Goal: Task Accomplishment & Management: Manage account settings

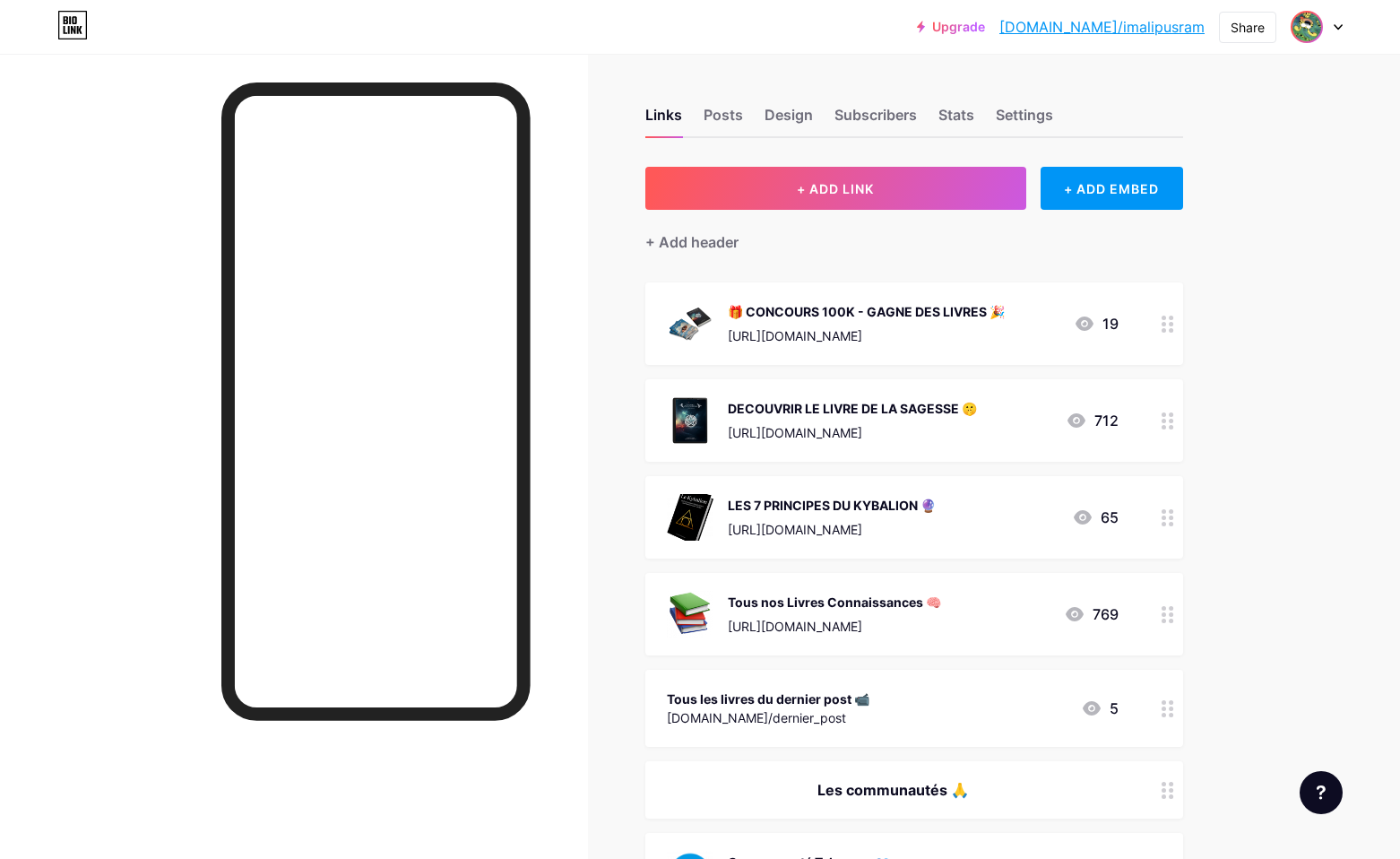
click at [1320, 27] on img at bounding box center [1306, 27] width 29 height 29
click at [1193, 250] on li "Logout" at bounding box center [1230, 252] width 222 height 49
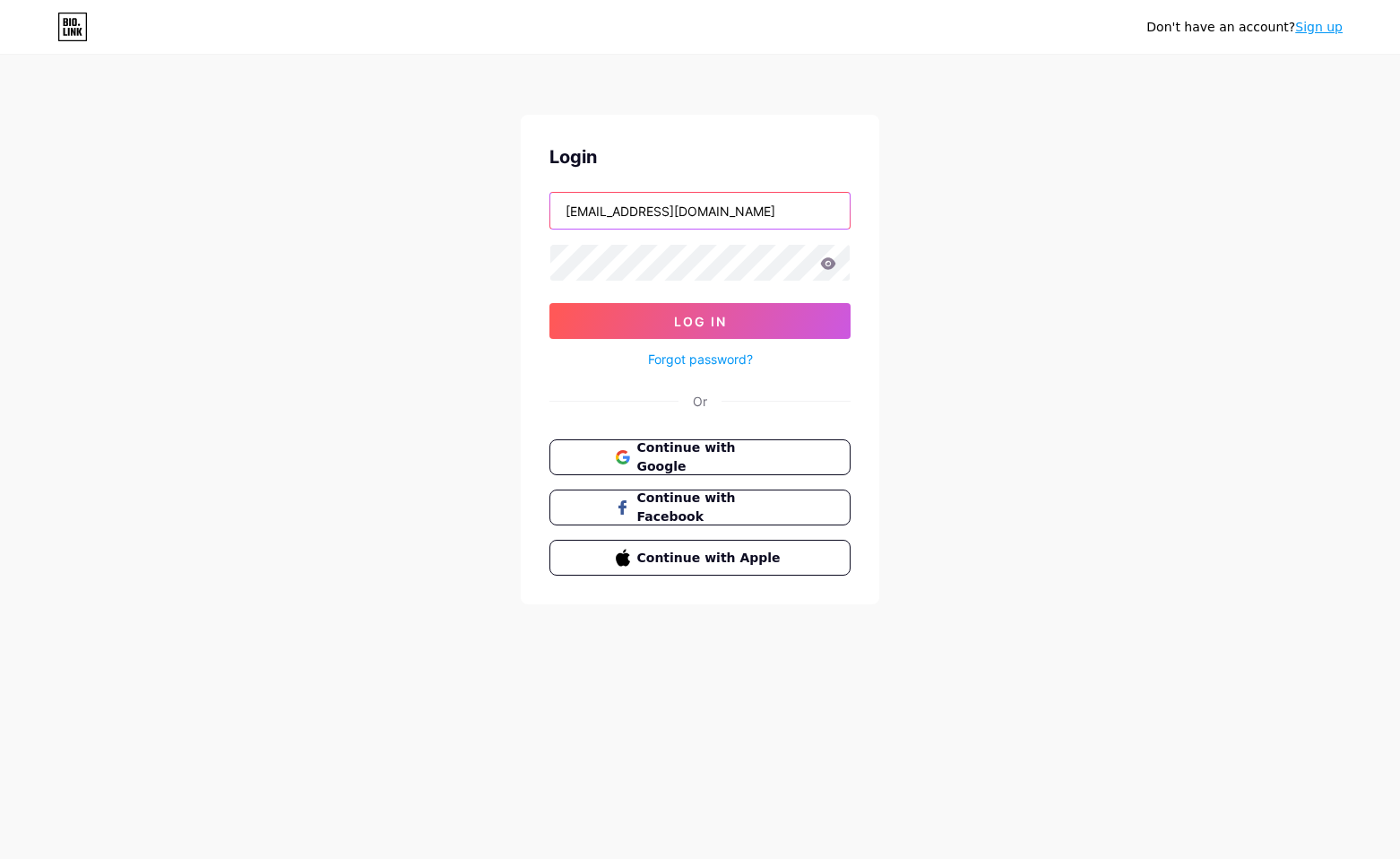
click at [698, 220] on input "[EMAIL_ADDRESS][DOMAIN_NAME]" at bounding box center [700, 210] width 299 height 36
type input "louis.delavaux+1@[DOMAIN_NAME]"
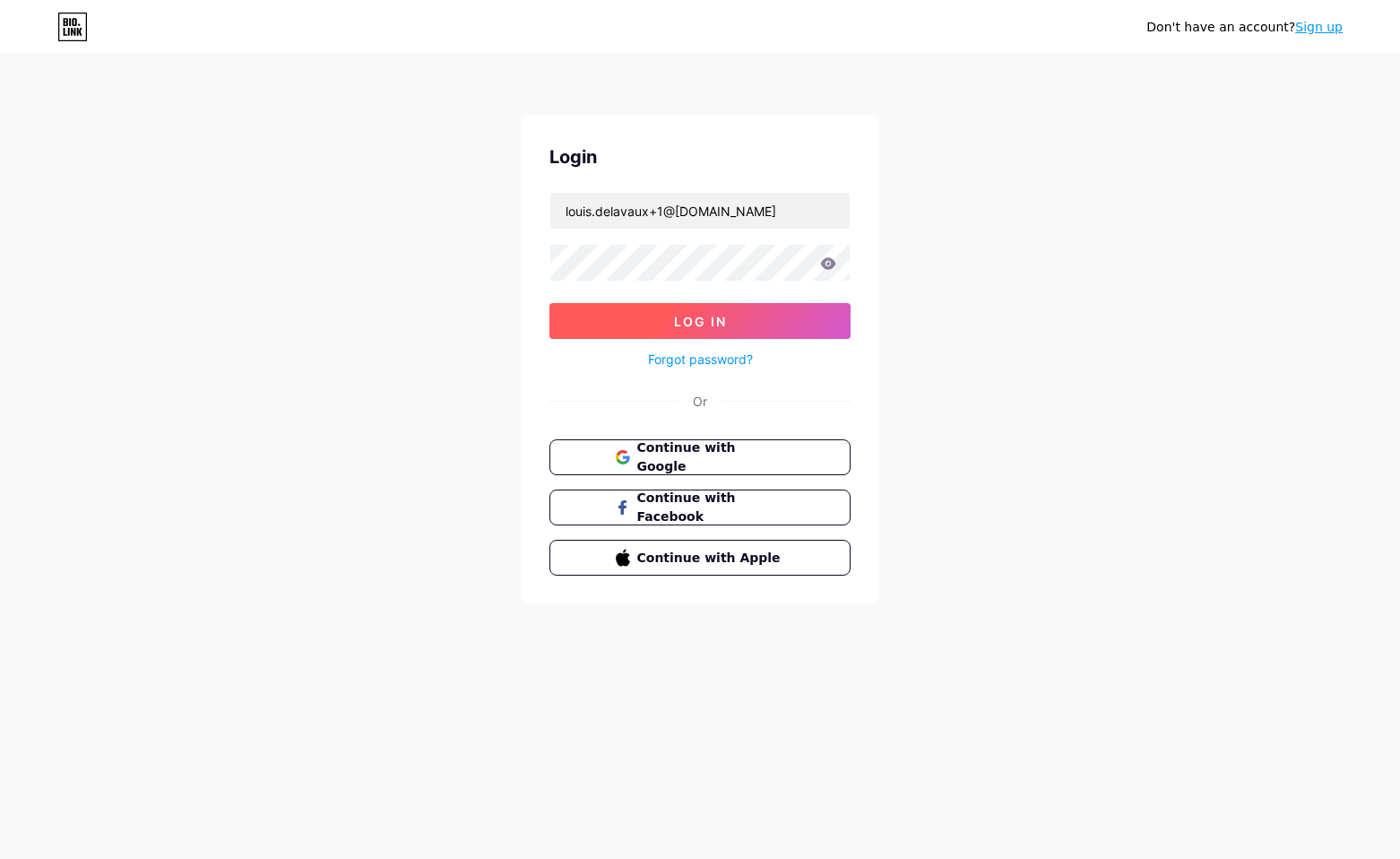
click at [749, 320] on button "Log In" at bounding box center [700, 320] width 301 height 36
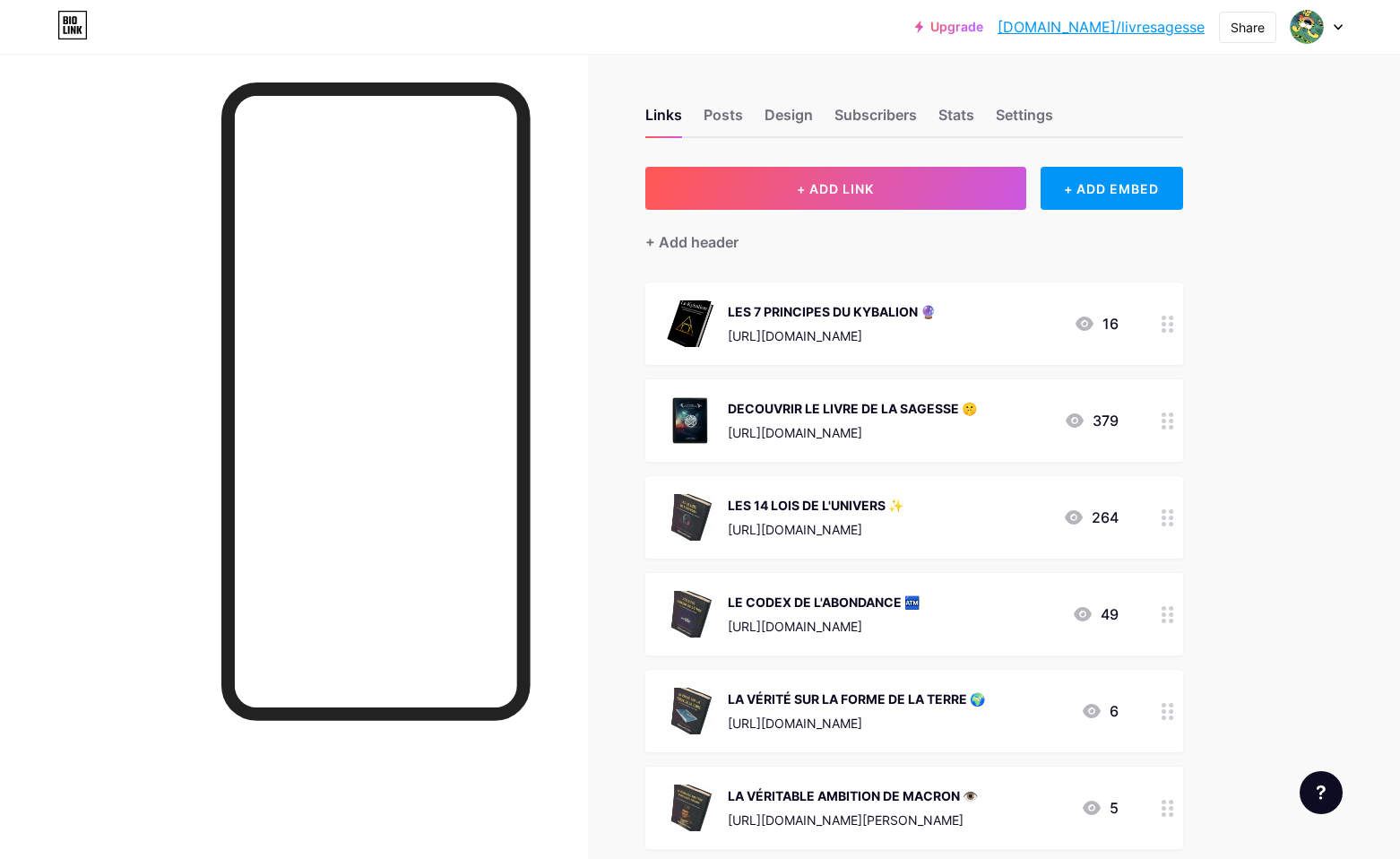
click at [1327, 21] on div at bounding box center [1317, 27] width 52 height 33
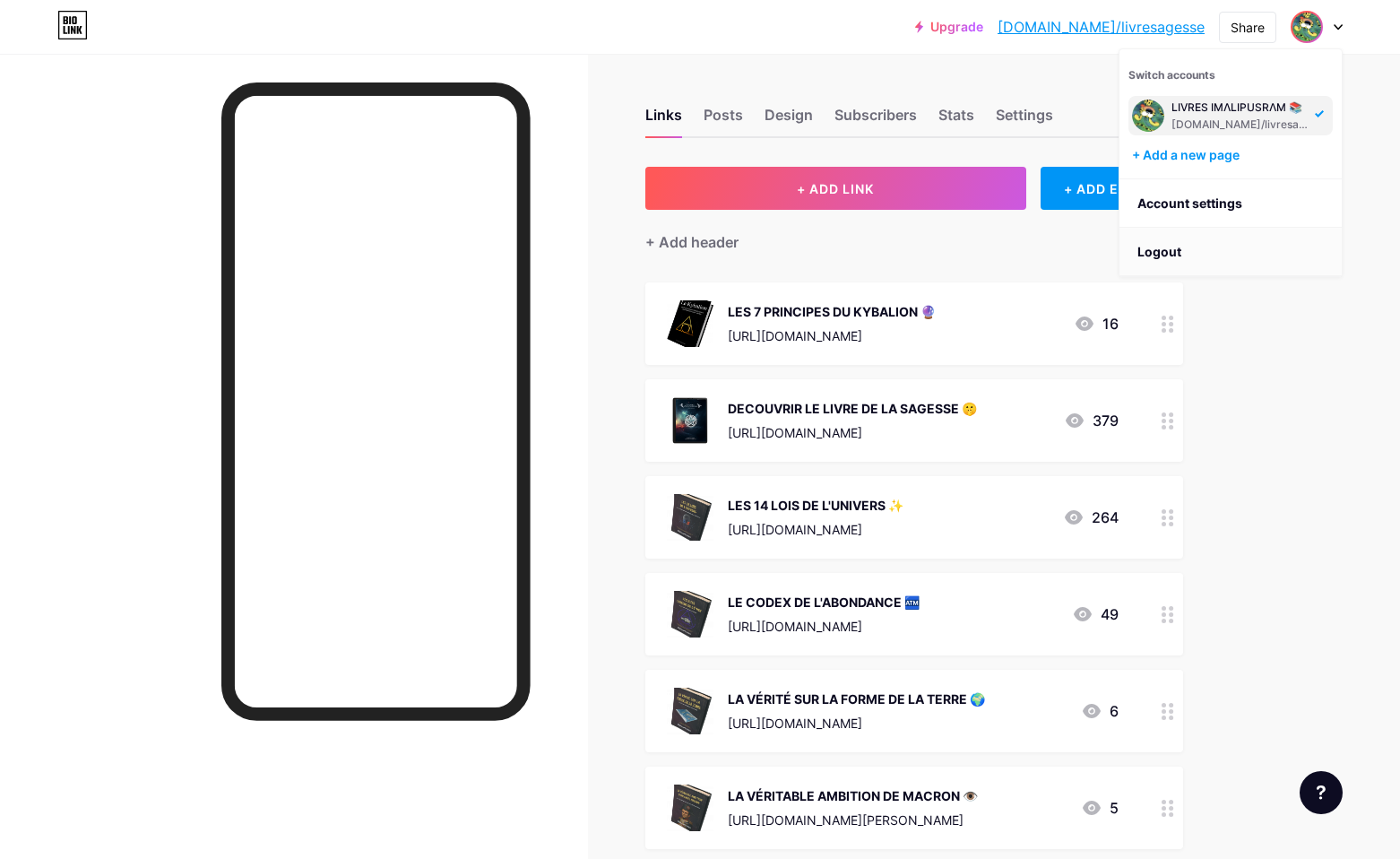
click at [1179, 246] on li "Logout" at bounding box center [1230, 252] width 222 height 49
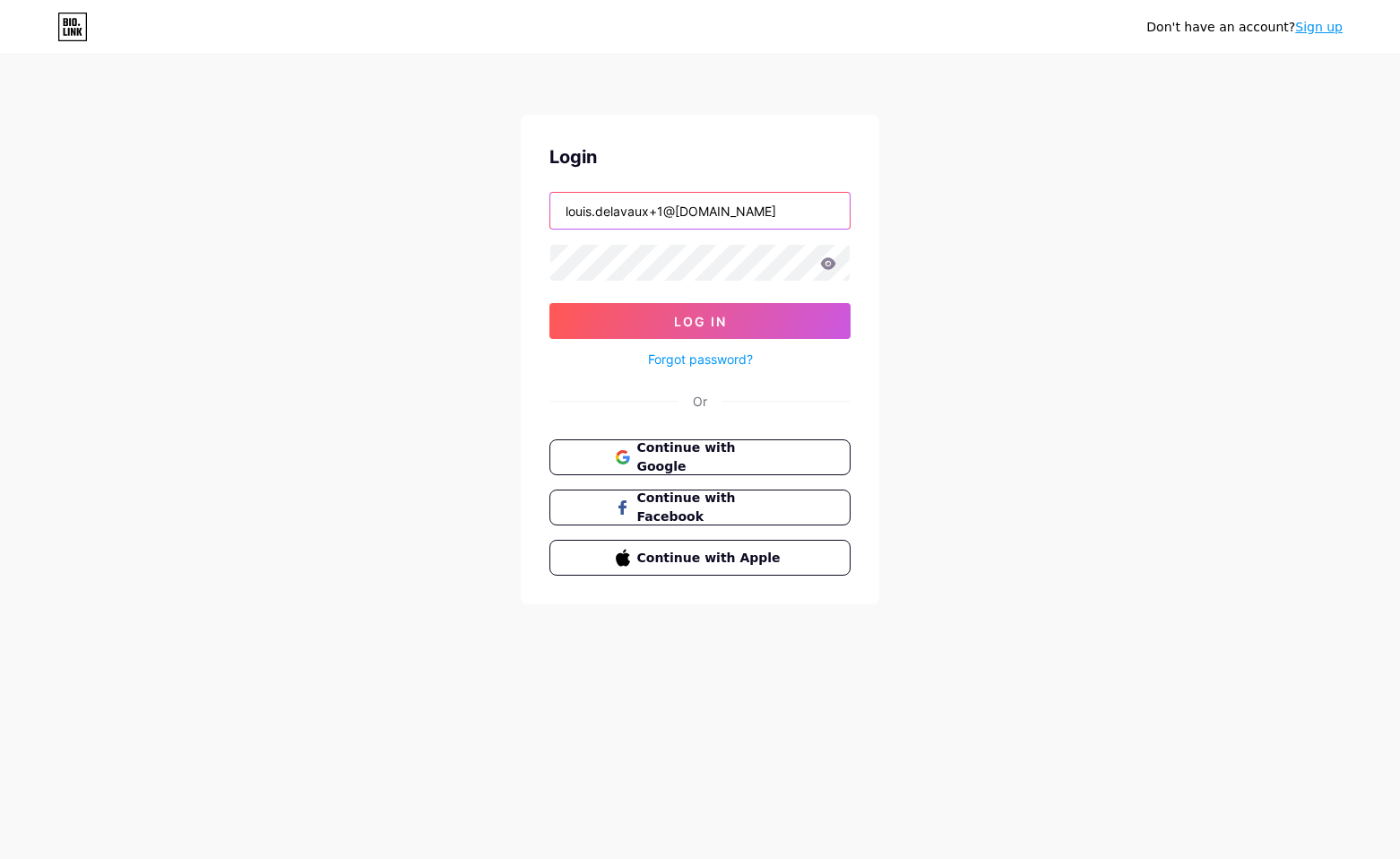
click at [788, 210] on input "louis.delavaux+1@[DOMAIN_NAME]" at bounding box center [700, 210] width 299 height 36
type input "[EMAIL_ADDRESS][DOMAIN_NAME]"
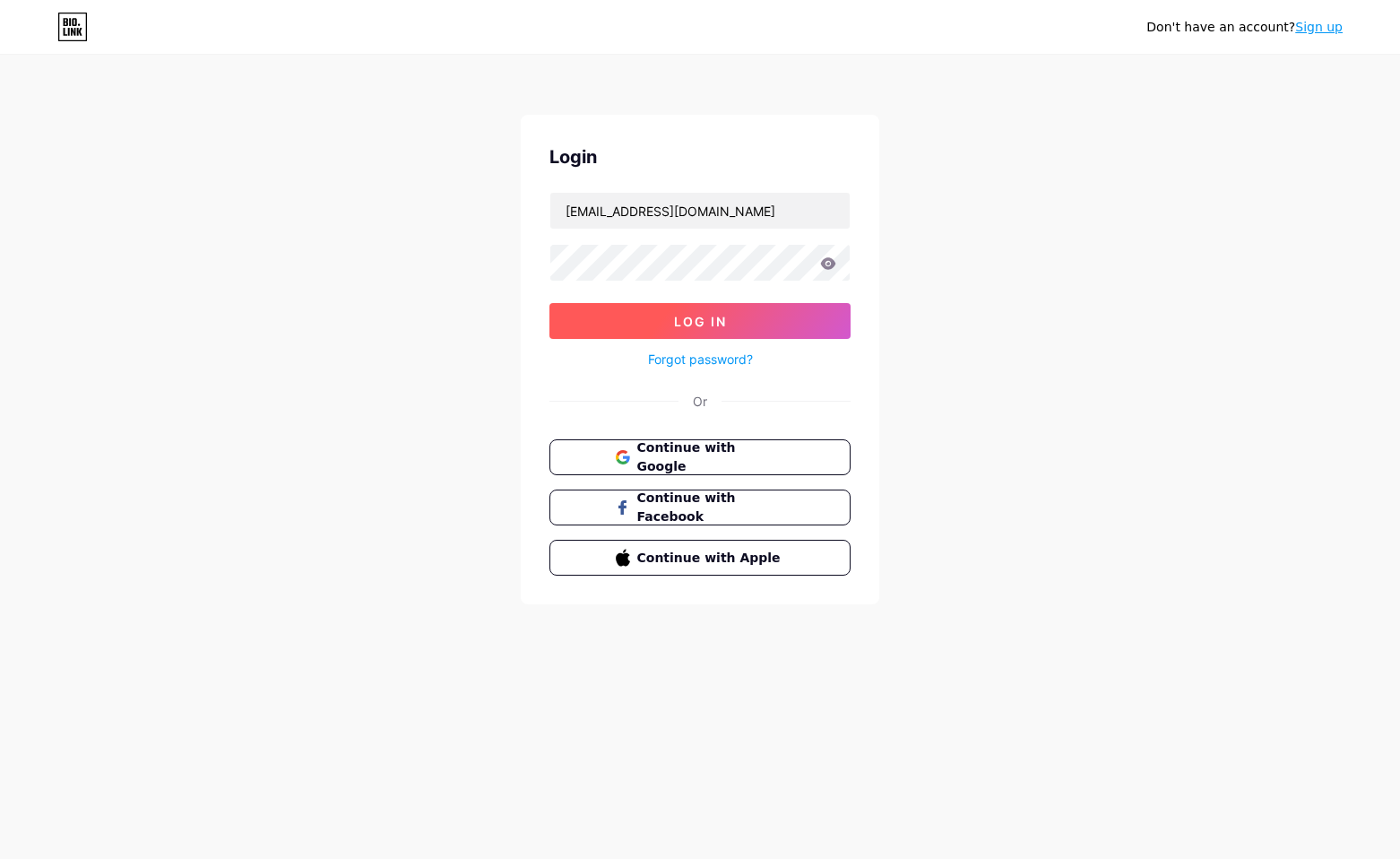
click at [723, 320] on span "Log In" at bounding box center [700, 320] width 53 height 15
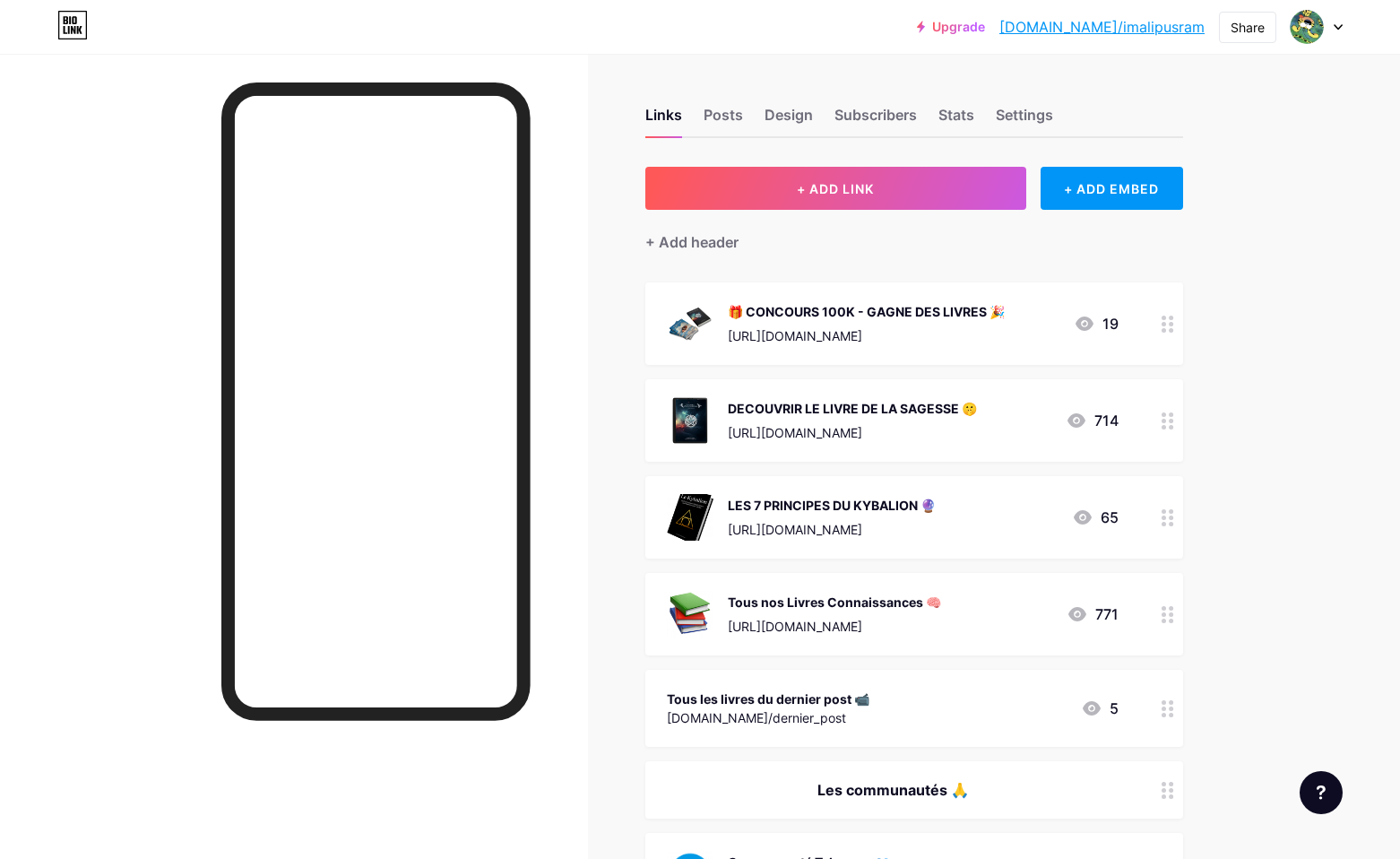
click at [1351, 23] on div "Upgrade [DOMAIN_NAME]/imalip... [DOMAIN_NAME]/imalipusram Share Switch accounts…" at bounding box center [700, 27] width 1400 height 33
click at [1338, 21] on div at bounding box center [1317, 27] width 52 height 33
click at [1194, 234] on li "Logout" at bounding box center [1230, 252] width 222 height 49
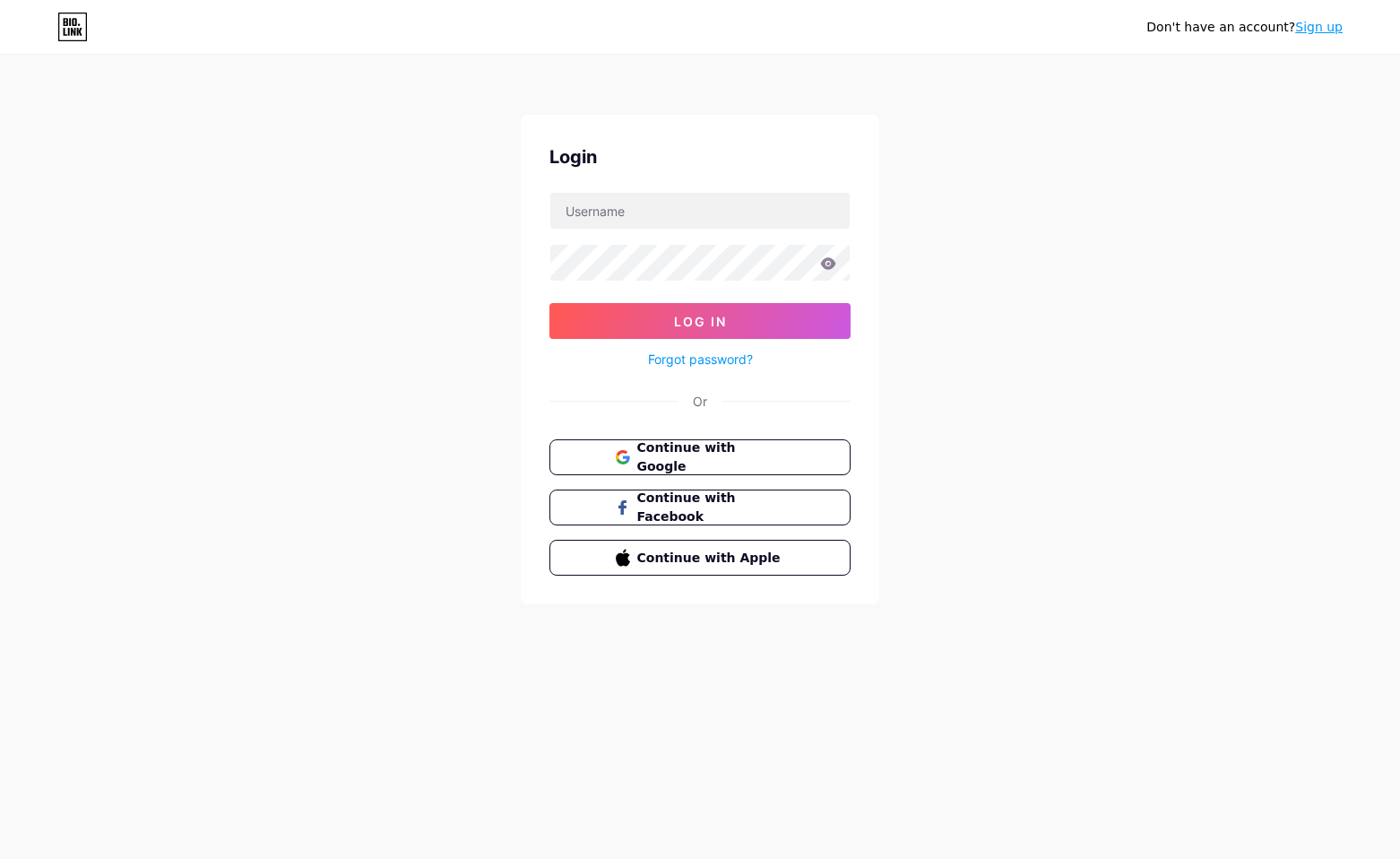
type input "[EMAIL_ADDRESS][DOMAIN_NAME]"
click at [732, 209] on input "[EMAIL_ADDRESS][DOMAIN_NAME]" at bounding box center [700, 210] width 299 height 36
click at [688, 319] on span "Log In" at bounding box center [700, 320] width 53 height 15
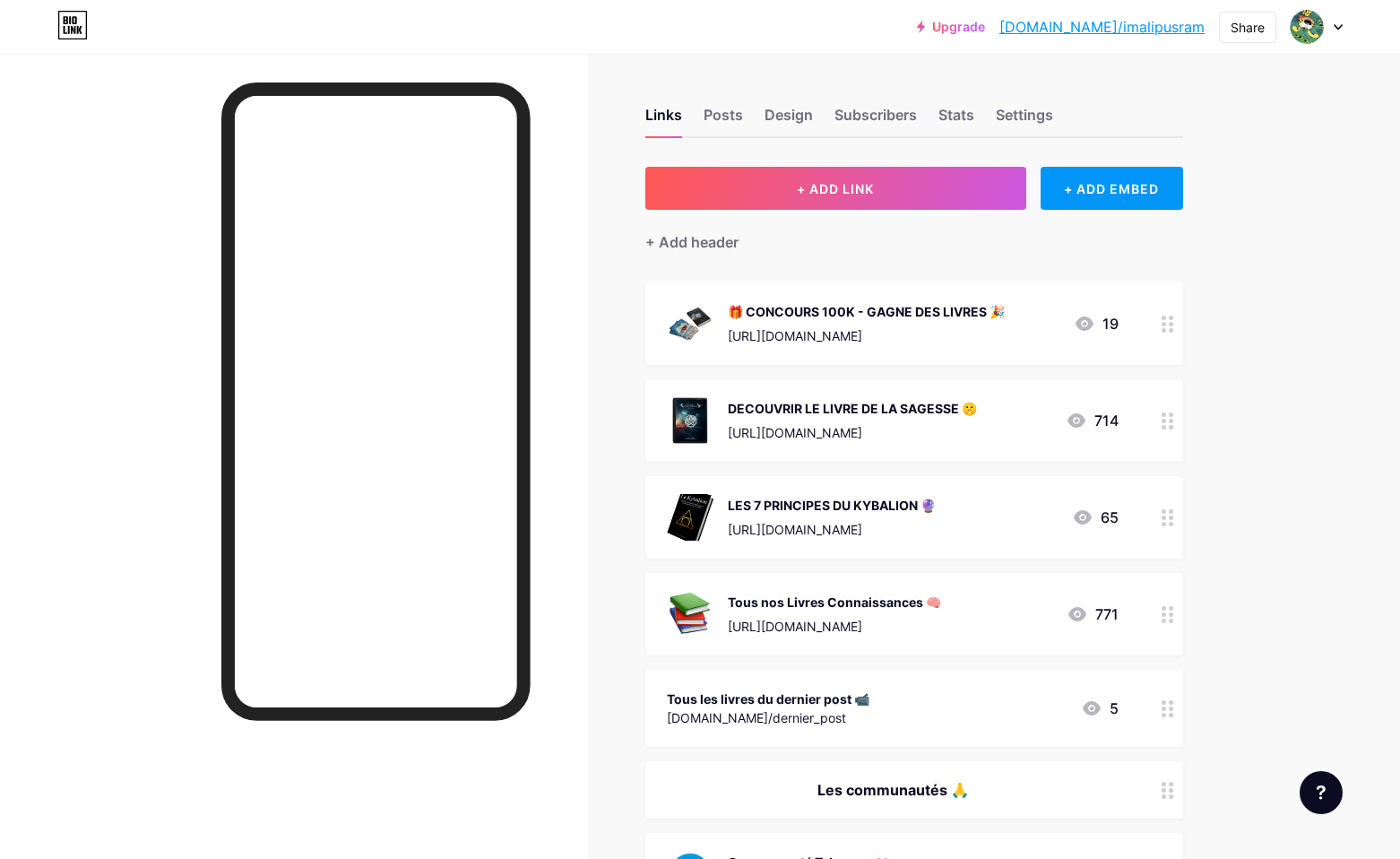
click at [1337, 27] on icon at bounding box center [1338, 27] width 7 height 5
click at [1164, 259] on li "Logout" at bounding box center [1230, 252] width 222 height 49
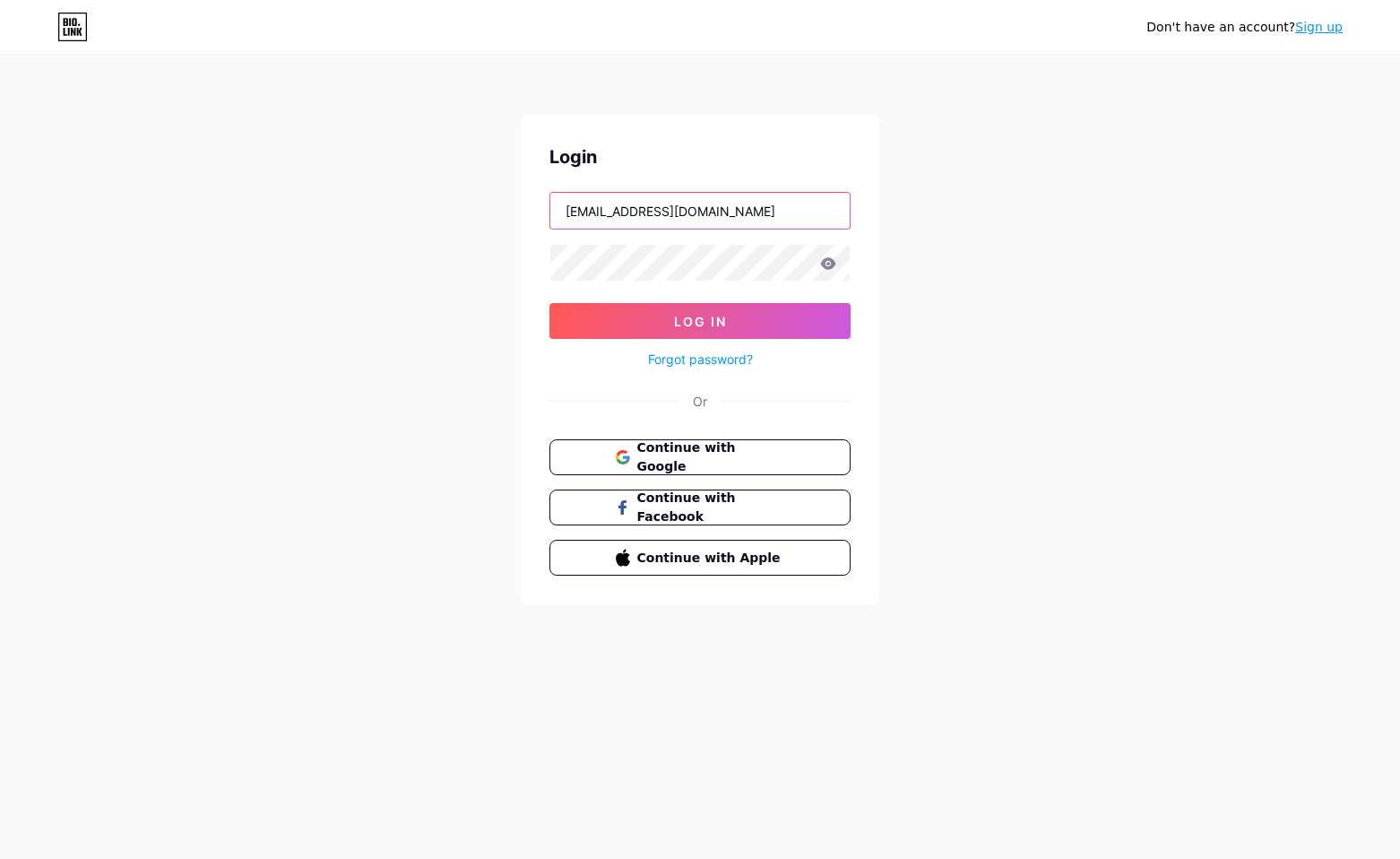
click at [772, 207] on input "[EMAIL_ADDRESS][DOMAIN_NAME]" at bounding box center [700, 210] width 299 height 36
type input "louis.delavaux+1@[DOMAIN_NAME]"
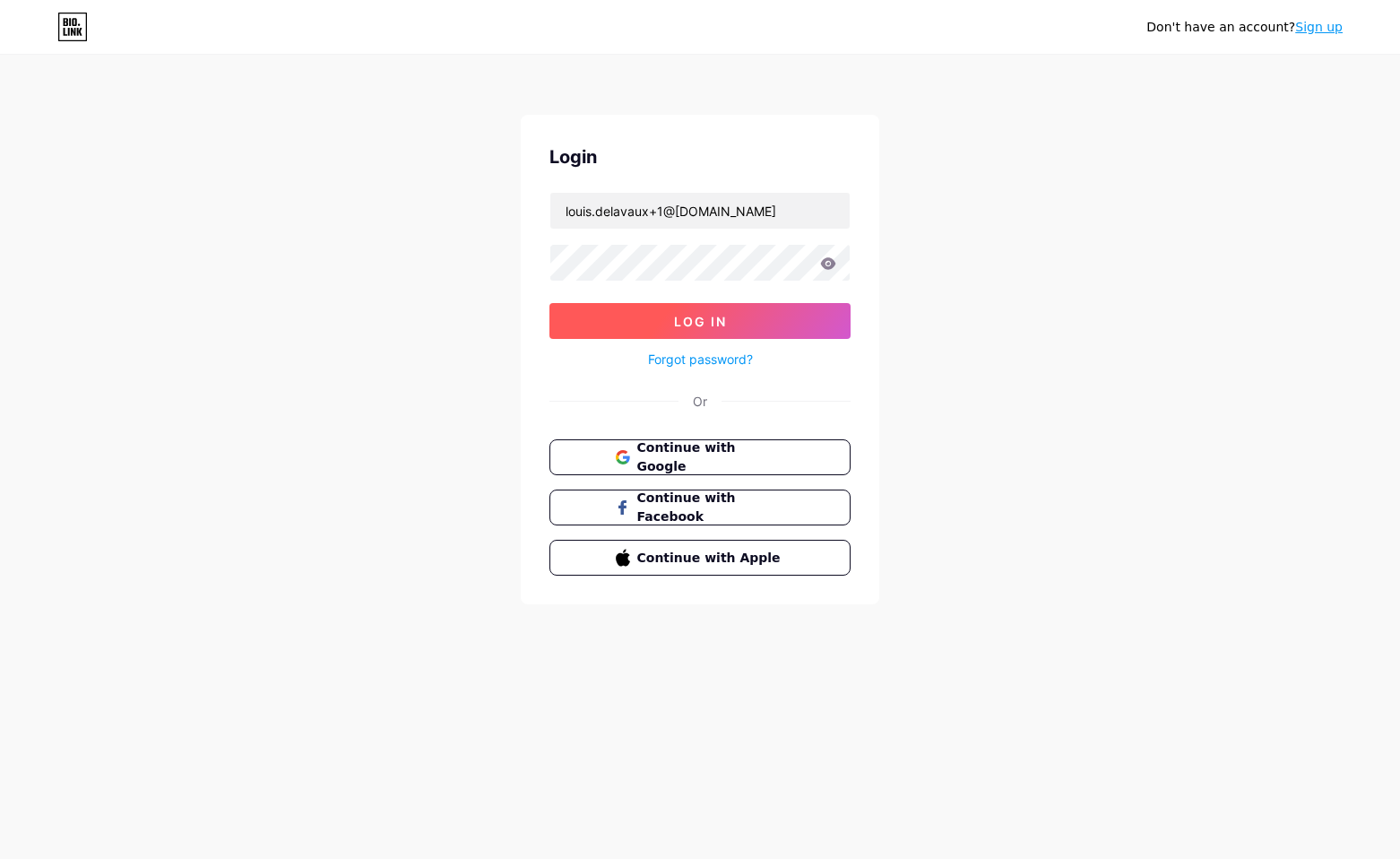
click at [733, 312] on button "Log In" at bounding box center [700, 320] width 301 height 36
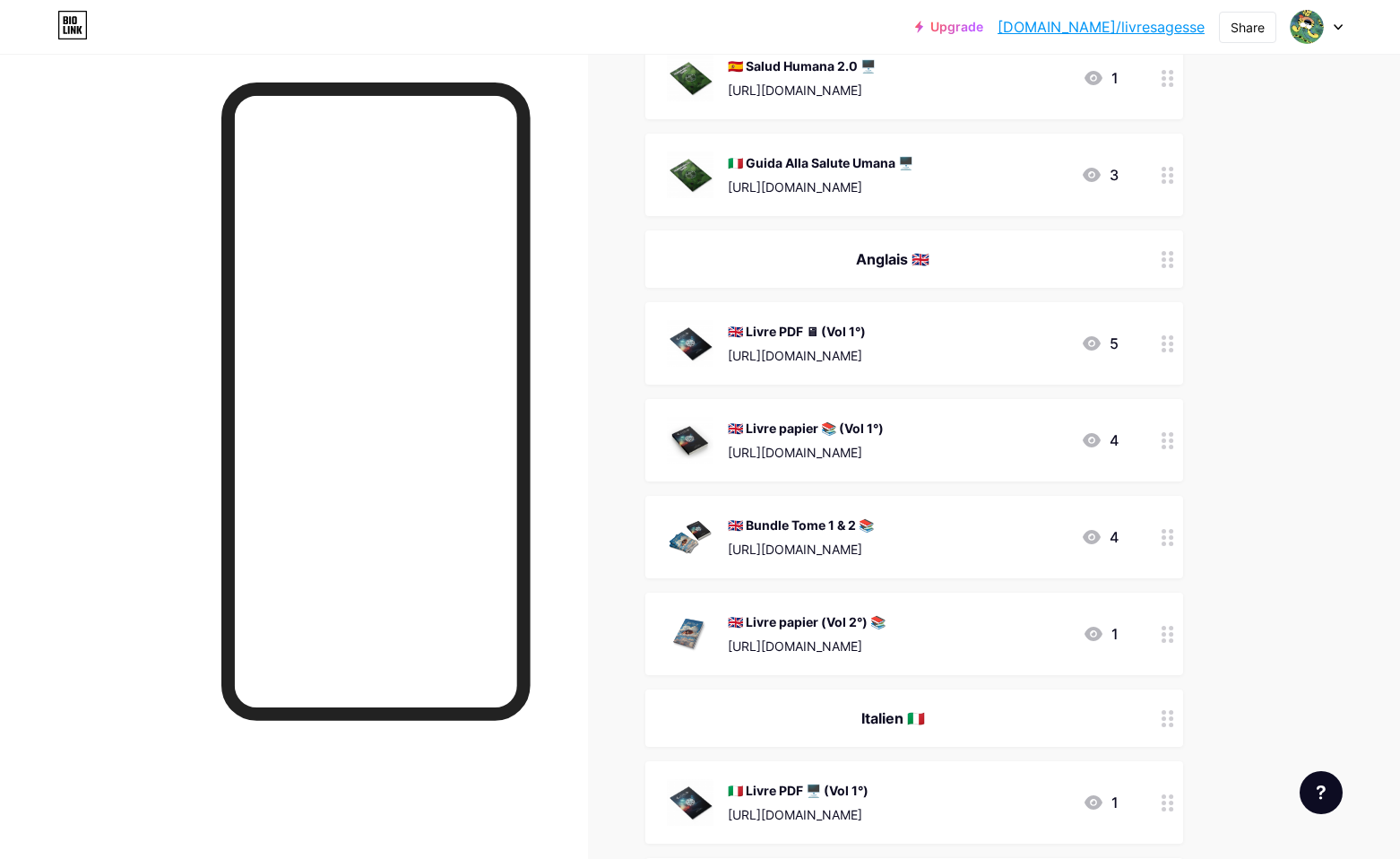
scroll to position [2205, 0]
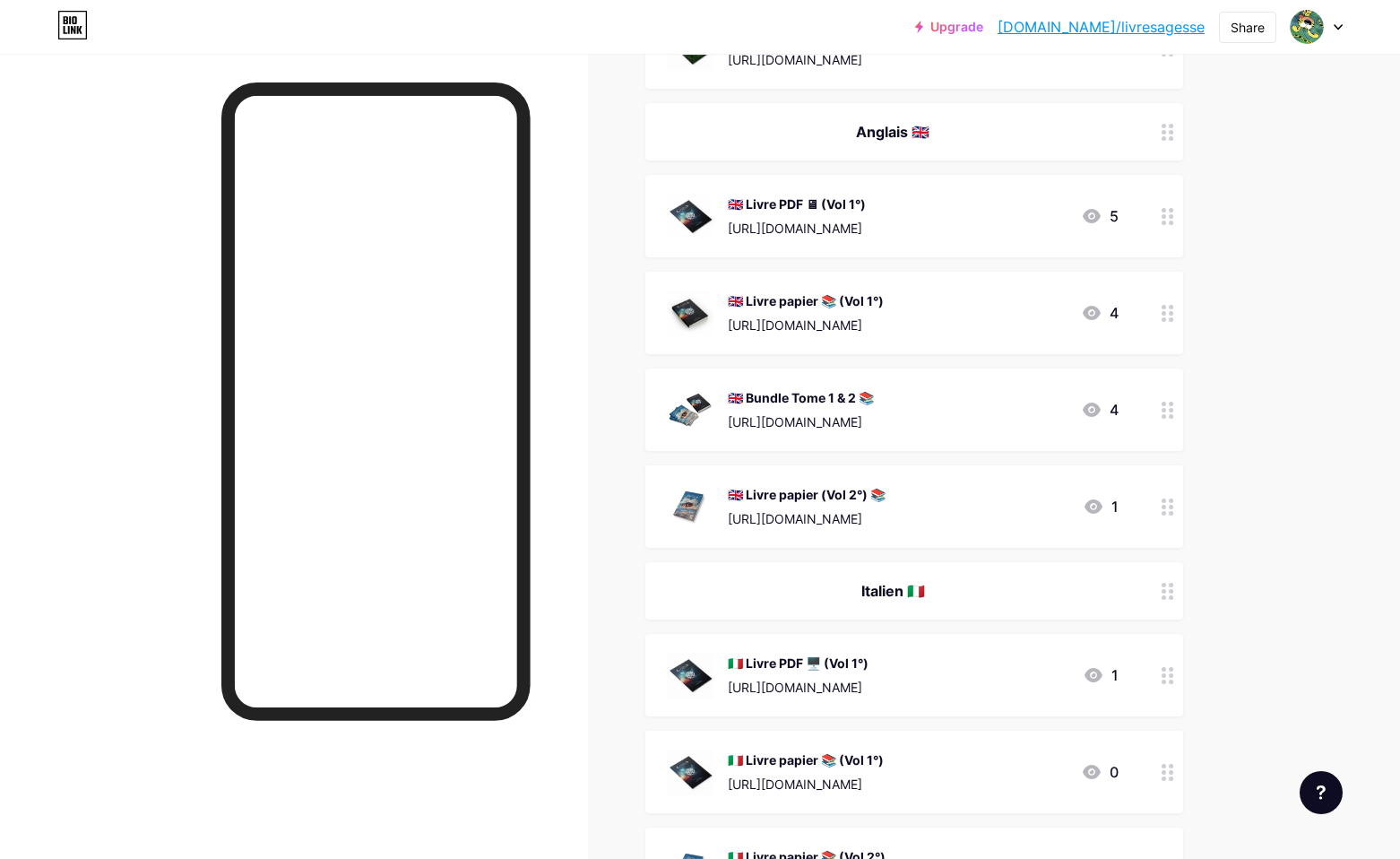
click at [874, 417] on div "[URL][DOMAIN_NAME]" at bounding box center [800, 422] width 146 height 19
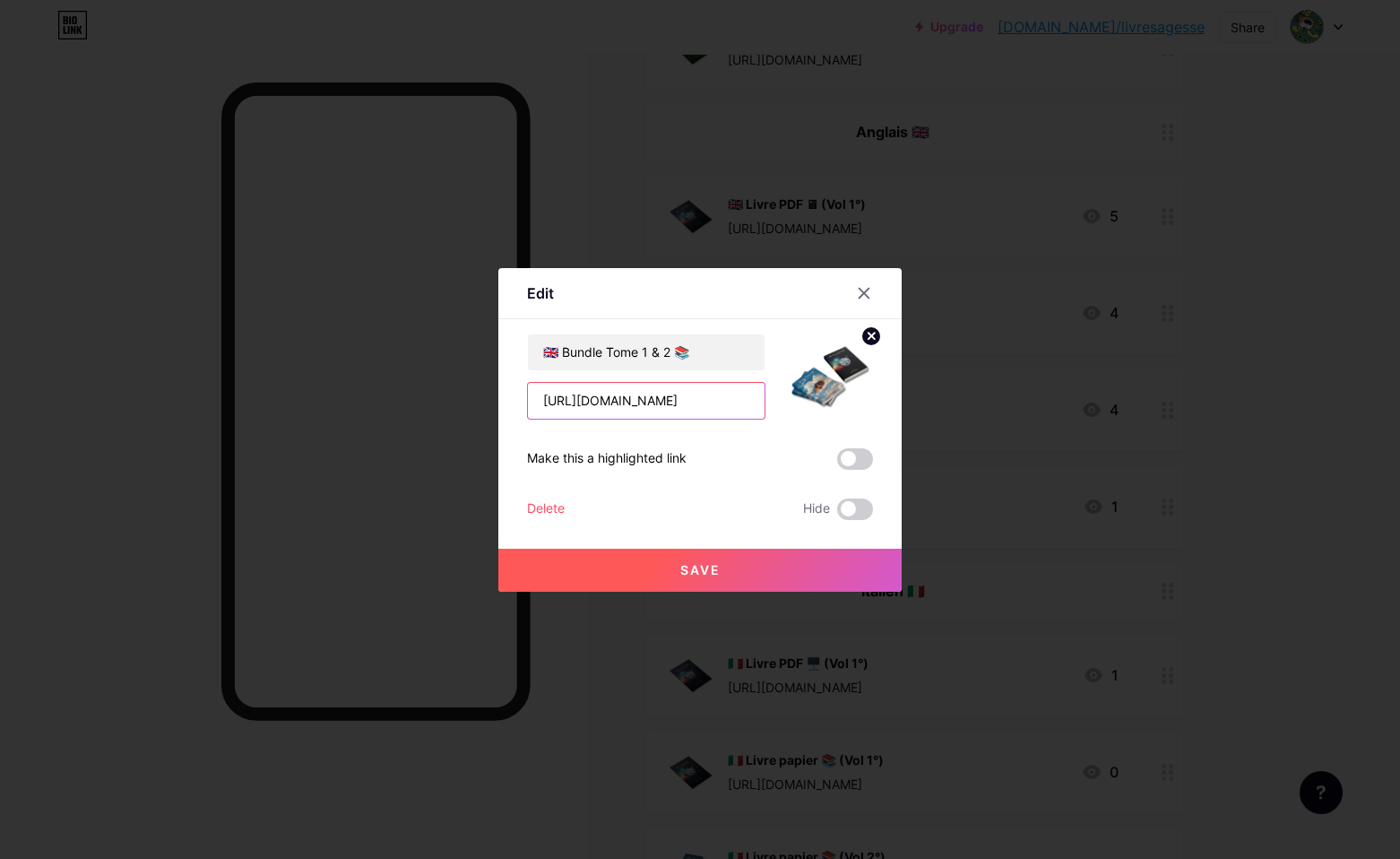
drag, startPoint x: 724, startPoint y: 402, endPoint x: 704, endPoint y: 404, distance: 20.1
click at [724, 402] on input "[URL][DOMAIN_NAME]" at bounding box center [645, 401] width 237 height 36
drag, startPoint x: 692, startPoint y: 404, endPoint x: 900, endPoint y: 402, distance: 208.0
click at [900, 402] on div "Edit Content YouTube Play YouTube video without leaving your page. ADD Vimeo Pl…" at bounding box center [700, 430] width 404 height 323
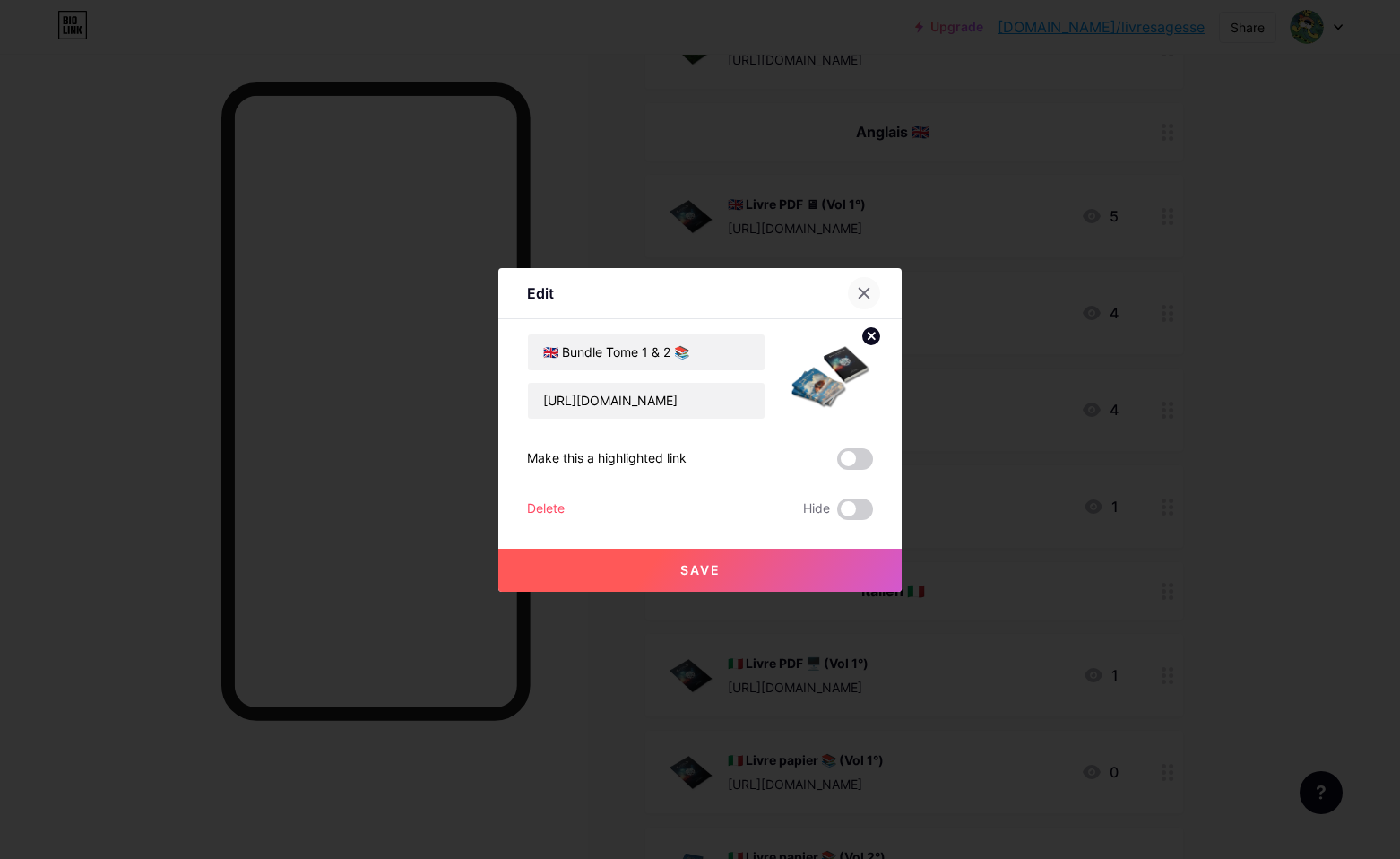
scroll to position [0, 0]
click at [863, 301] on div at bounding box center [864, 293] width 33 height 33
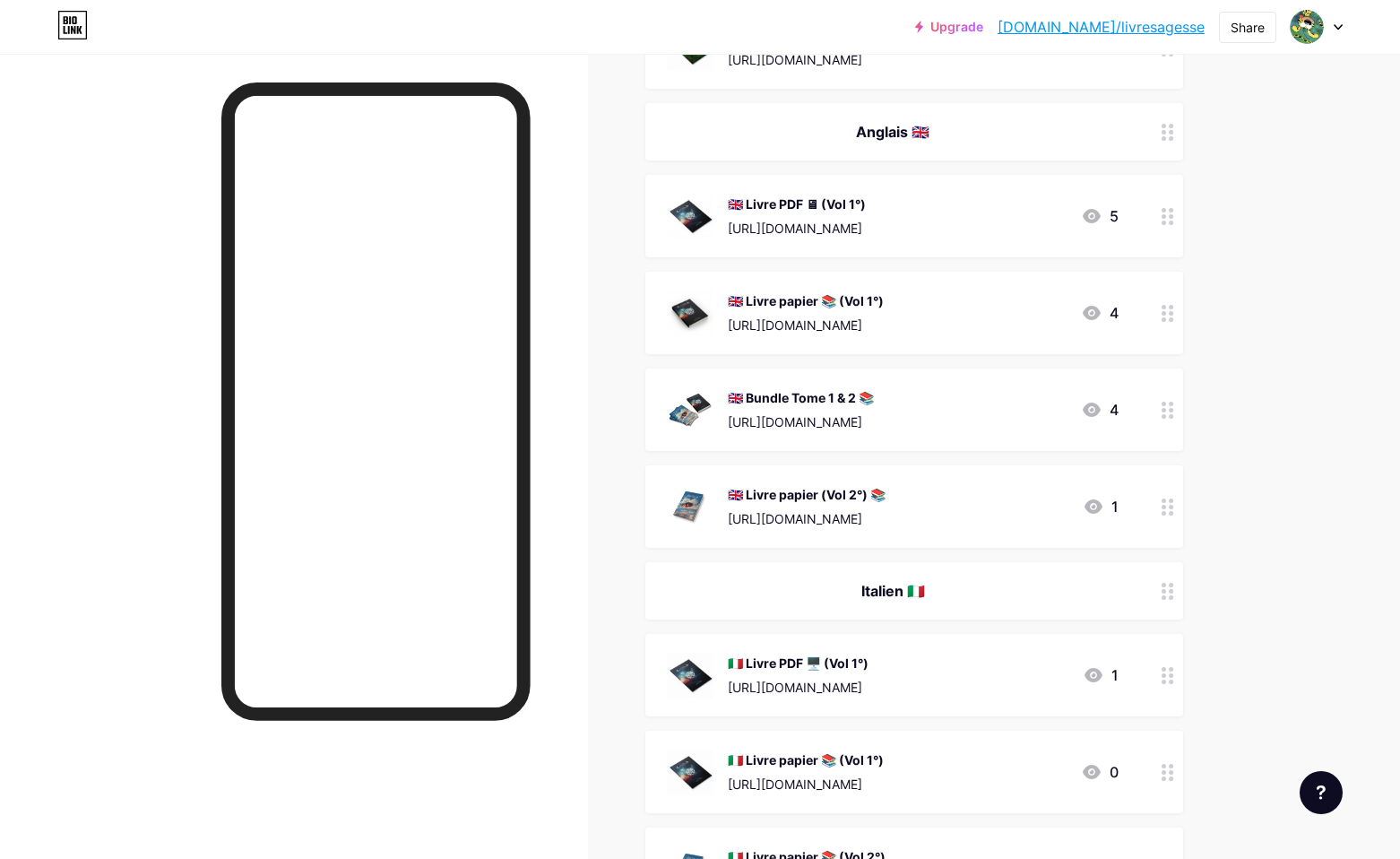
click at [885, 506] on div "🇬🇧 Livre papier (Vol 2°) 📚 [URL][DOMAIN_NAME]" at bounding box center [806, 506] width 158 height 47
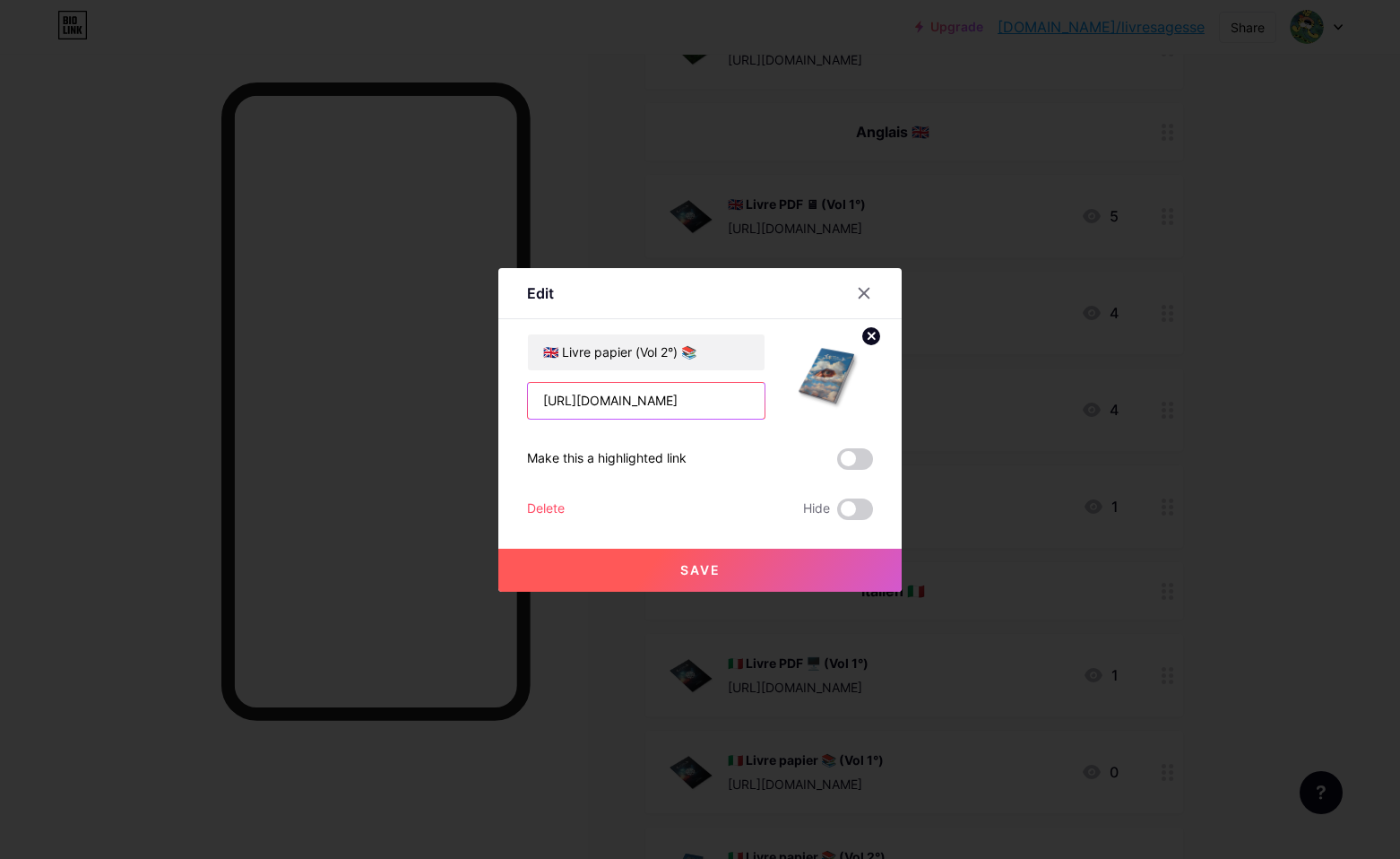
drag, startPoint x: 741, startPoint y: 413, endPoint x: 710, endPoint y: 408, distance: 31.4
click at [741, 413] on input "[URL][DOMAIN_NAME]" at bounding box center [645, 401] width 237 height 36
click at [701, 407] on input "[URL][DOMAIN_NAME]" at bounding box center [645, 401] width 237 height 36
drag, startPoint x: 841, startPoint y: 407, endPoint x: 890, endPoint y: 408, distance: 49.0
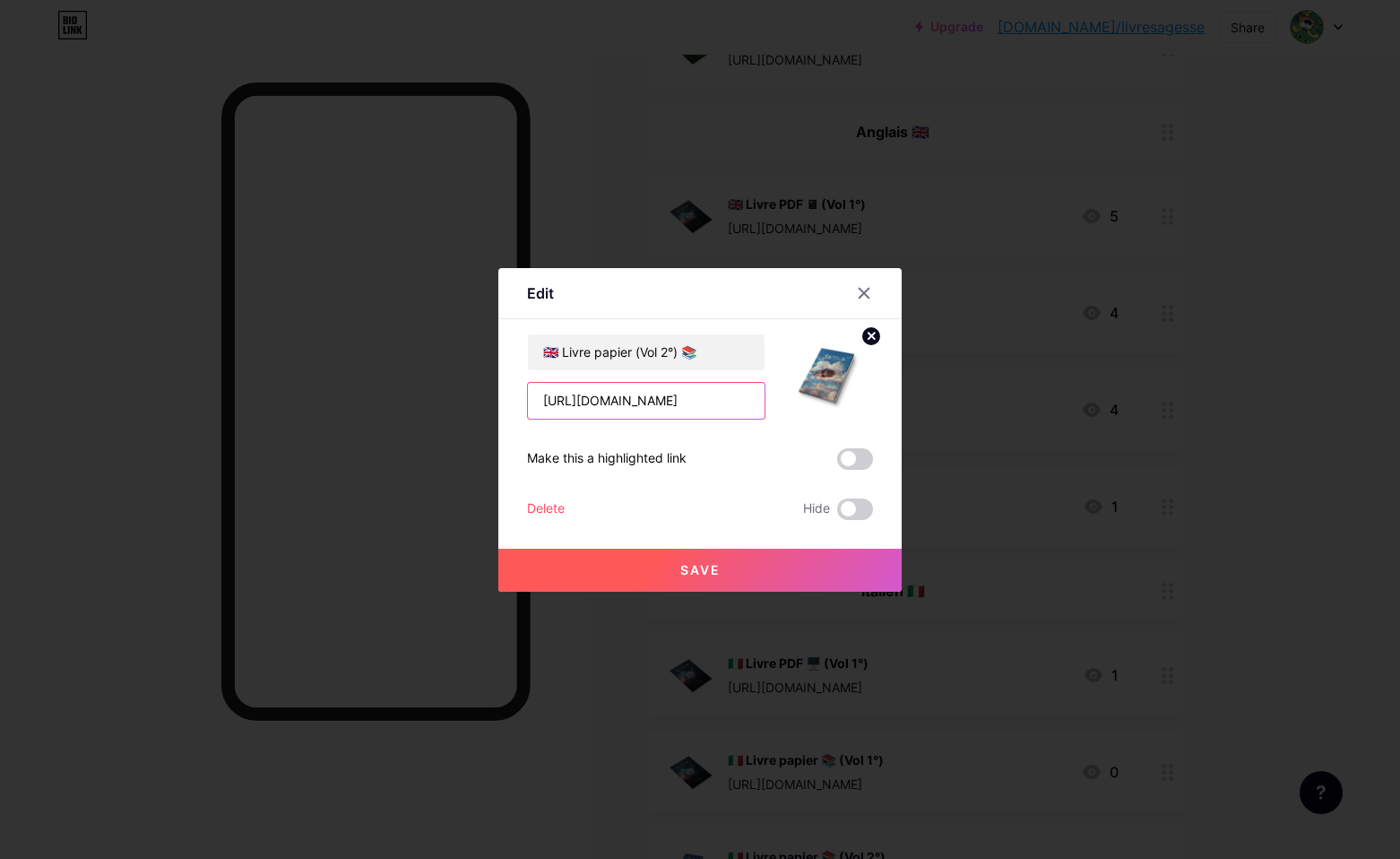
click at [890, 408] on div "Edit Content YouTube Play YouTube video without leaving your page. ADD Vimeo Pl…" at bounding box center [700, 430] width 404 height 323
click at [680, 408] on input "[URL][DOMAIN_NAME]" at bounding box center [645, 401] width 237 height 36
drag, startPoint x: 558, startPoint y: 402, endPoint x: 865, endPoint y: 406, distance: 307.0
click at [865, 406] on div "🇬🇧 Livre papier (Vol 2°) 📚 [URL][DOMAIN_NAME]" at bounding box center [699, 376] width 346 height 86
drag, startPoint x: 691, startPoint y: 406, endPoint x: 641, endPoint y: 404, distance: 50.0
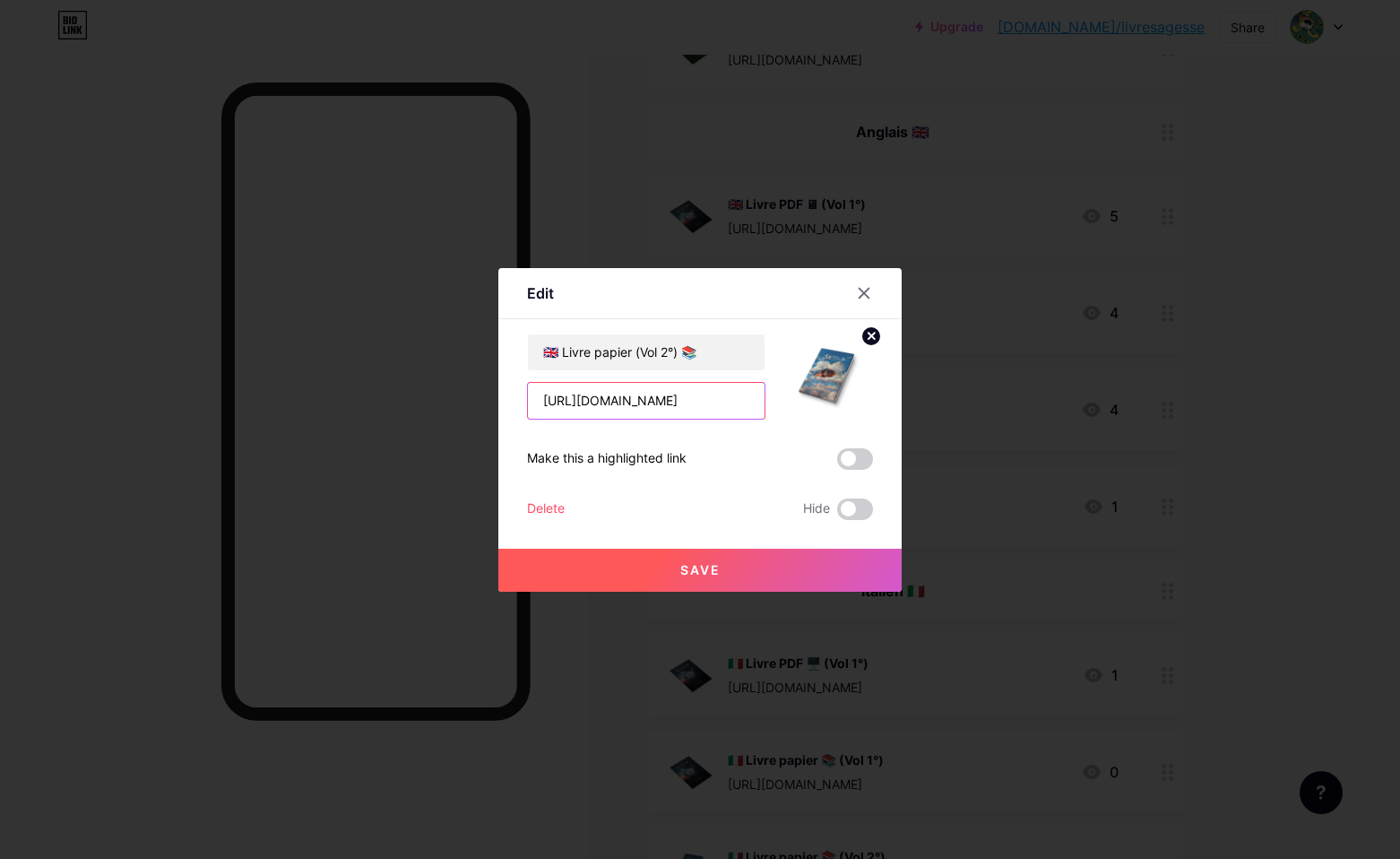
click at [690, 406] on input "[URL][DOMAIN_NAME]" at bounding box center [645, 401] width 237 height 36
click at [545, 407] on input "[URL][DOMAIN_NAME]" at bounding box center [645, 401] width 237 height 36
click at [867, 290] on icon at bounding box center [865, 293] width 10 height 10
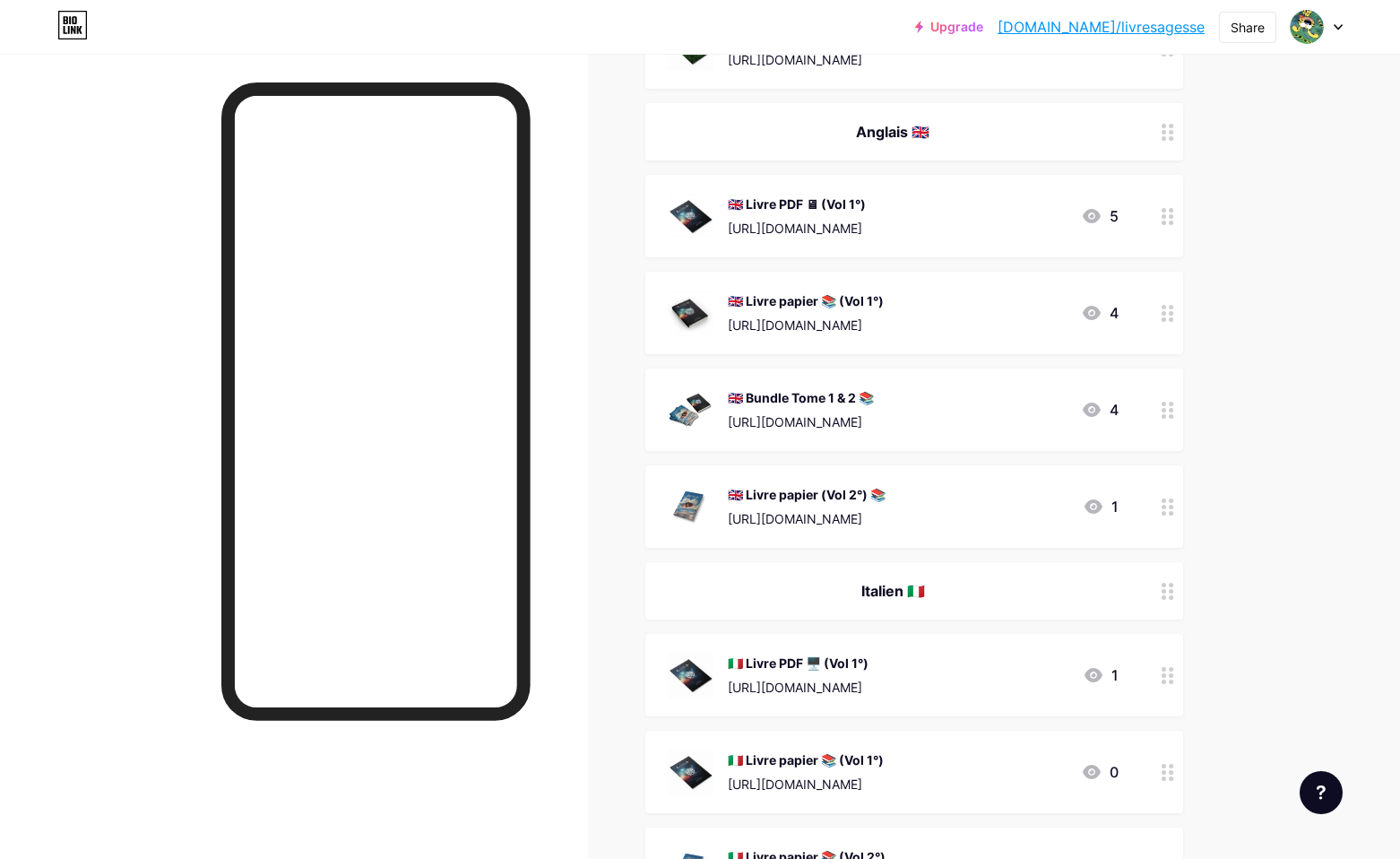
click at [874, 416] on div "[URL][DOMAIN_NAME]" at bounding box center [800, 422] width 146 height 19
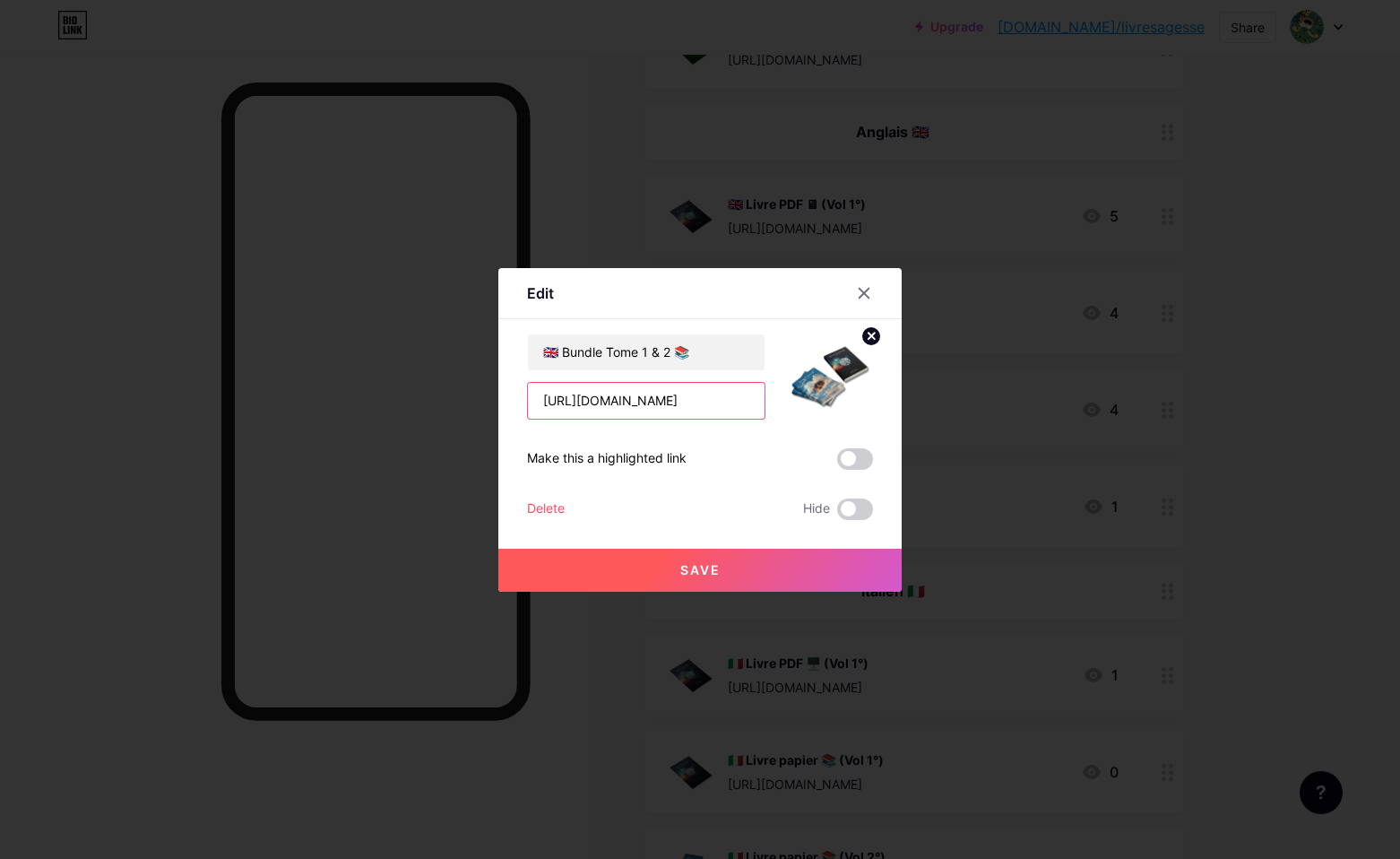
drag, startPoint x: 724, startPoint y: 416, endPoint x: 694, endPoint y: 410, distance: 30.6
click at [723, 416] on input "[URL][DOMAIN_NAME]" at bounding box center [645, 401] width 237 height 36
drag, startPoint x: 685, startPoint y: 408, endPoint x: 655, endPoint y: 402, distance: 30.6
click at [685, 408] on input "[URL][DOMAIN_NAME]" at bounding box center [645, 401] width 237 height 36
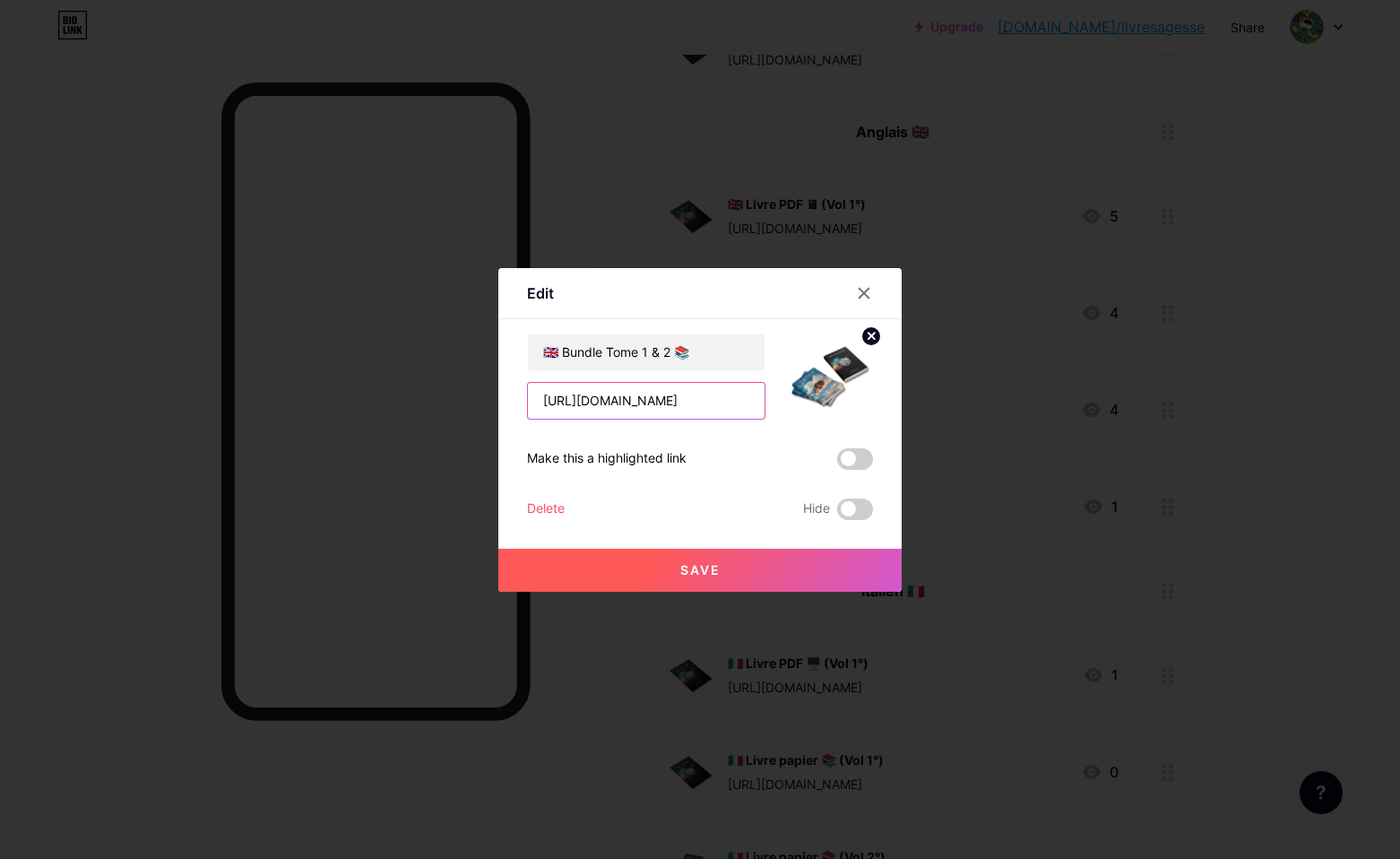
drag, startPoint x: 865, startPoint y: 403, endPoint x: 927, endPoint y: 397, distance: 62.3
click at [943, 396] on div "Edit Content YouTube Play YouTube video without leaving your page. ADD Vimeo Pl…" at bounding box center [700, 430] width 1400 height 859
drag, startPoint x: 713, startPoint y: 402, endPoint x: 733, endPoint y: 400, distance: 20.1
click at [713, 402] on input "[URL][DOMAIN_NAME]" at bounding box center [645, 401] width 237 height 36
drag, startPoint x: 746, startPoint y: 399, endPoint x: 760, endPoint y: 396, distance: 14.3
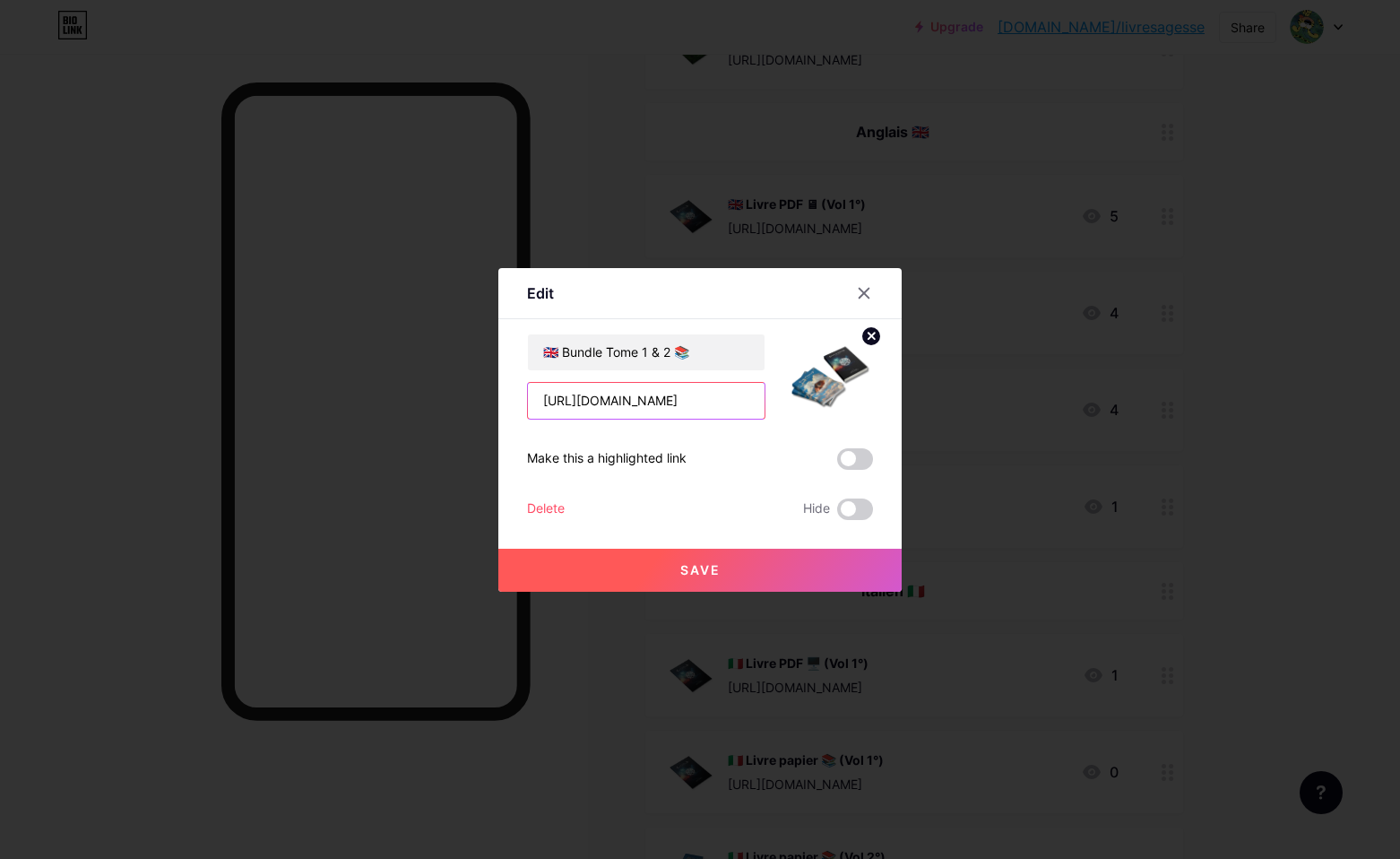
click at [747, 399] on input "[URL][DOMAIN_NAME]" at bounding box center [645, 401] width 237 height 36
paste input "?sca_ref=5696329.sM9sVHBFgt"
type input "[URL][DOMAIN_NAME]"
click at [745, 560] on button "Save" at bounding box center [700, 569] width 404 height 43
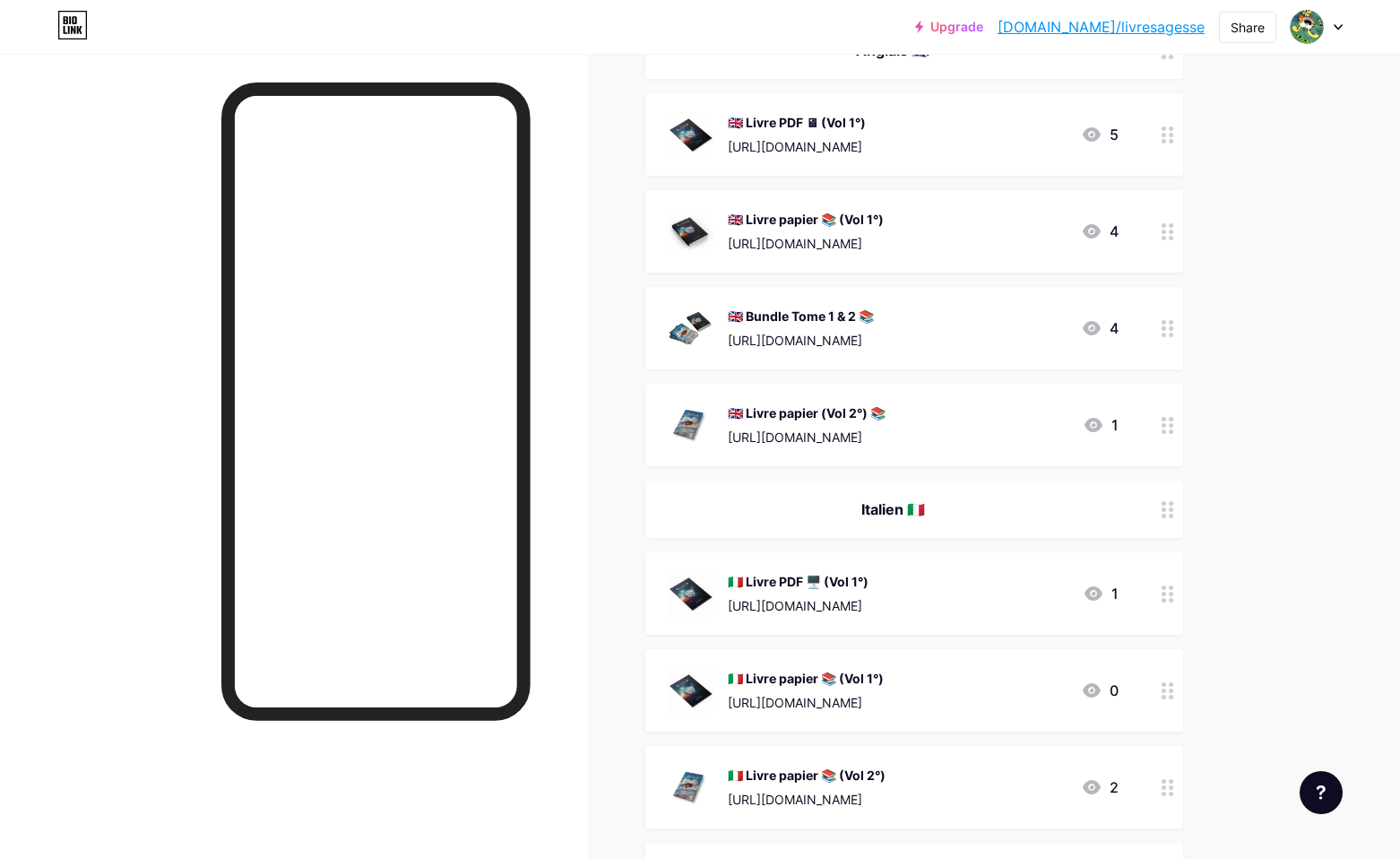
scroll to position [2291, 0]
